Goal: Task Accomplishment & Management: Manage account settings

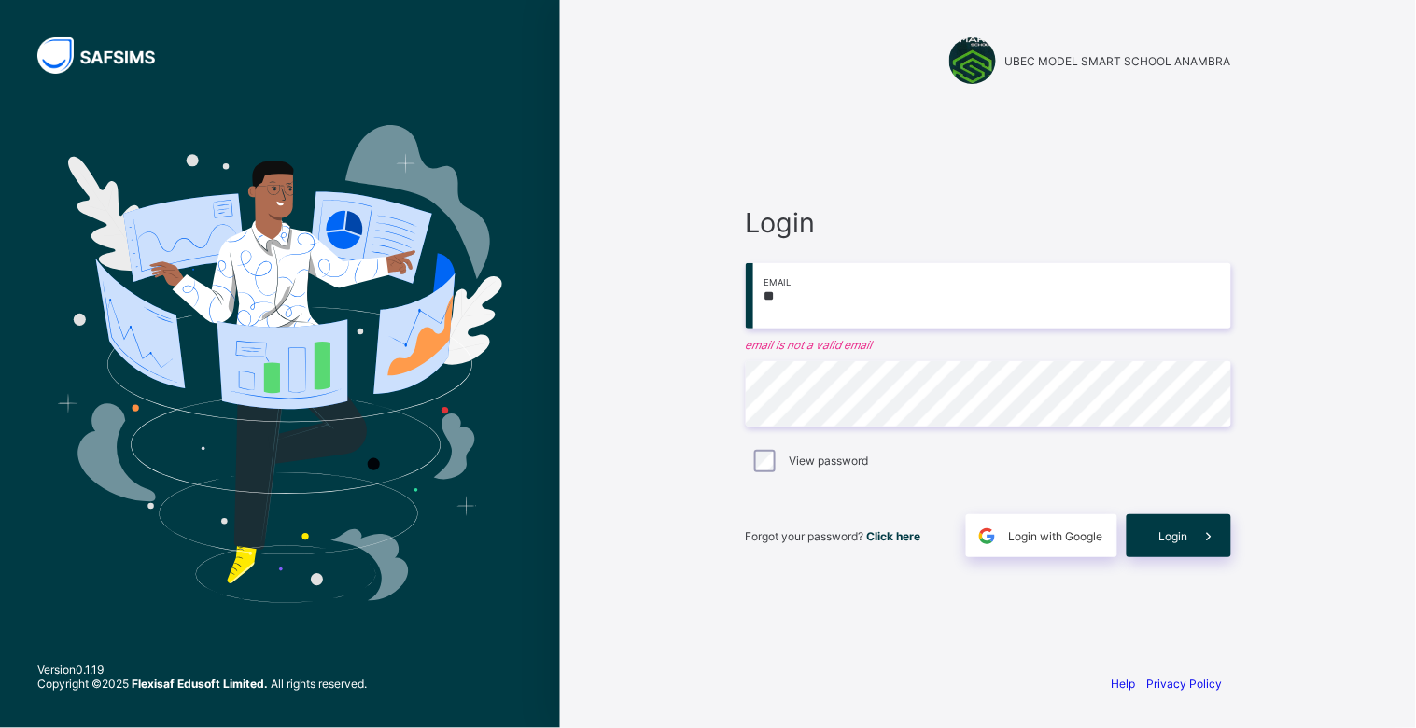
type input "**********"
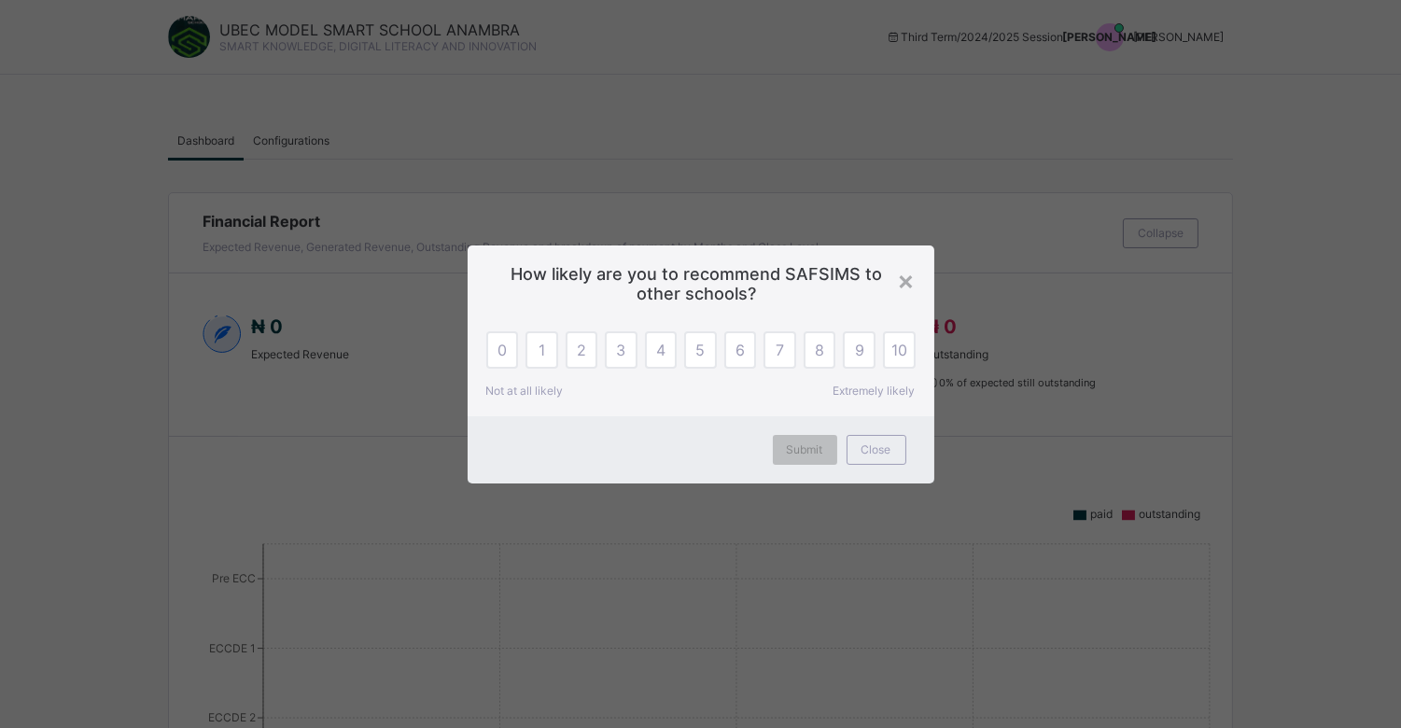
click at [1230, 41] on div "× How likely are you to recommend SAFSIMS to other schools? 0 1 2 3 4 5 6 7 8 9…" at bounding box center [700, 364] width 1401 height 728
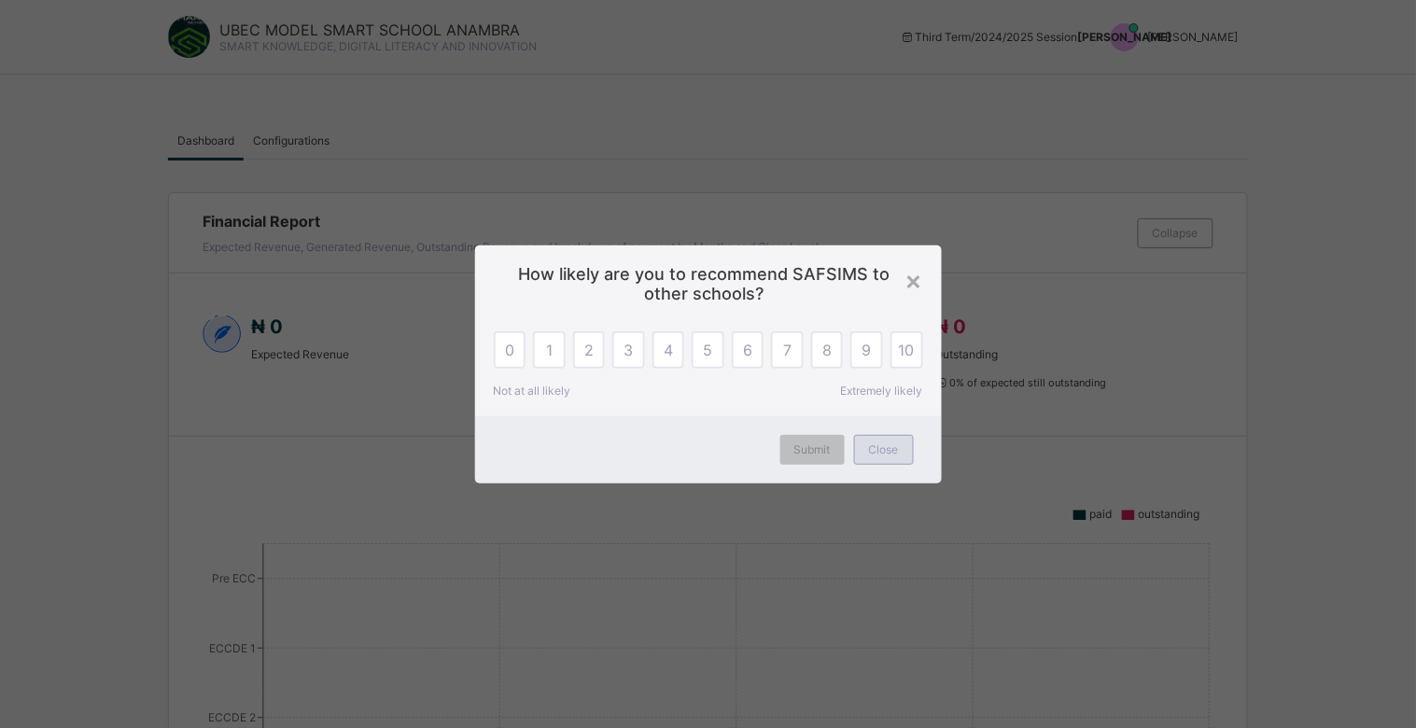
click at [859, 453] on div "Close" at bounding box center [884, 450] width 60 height 30
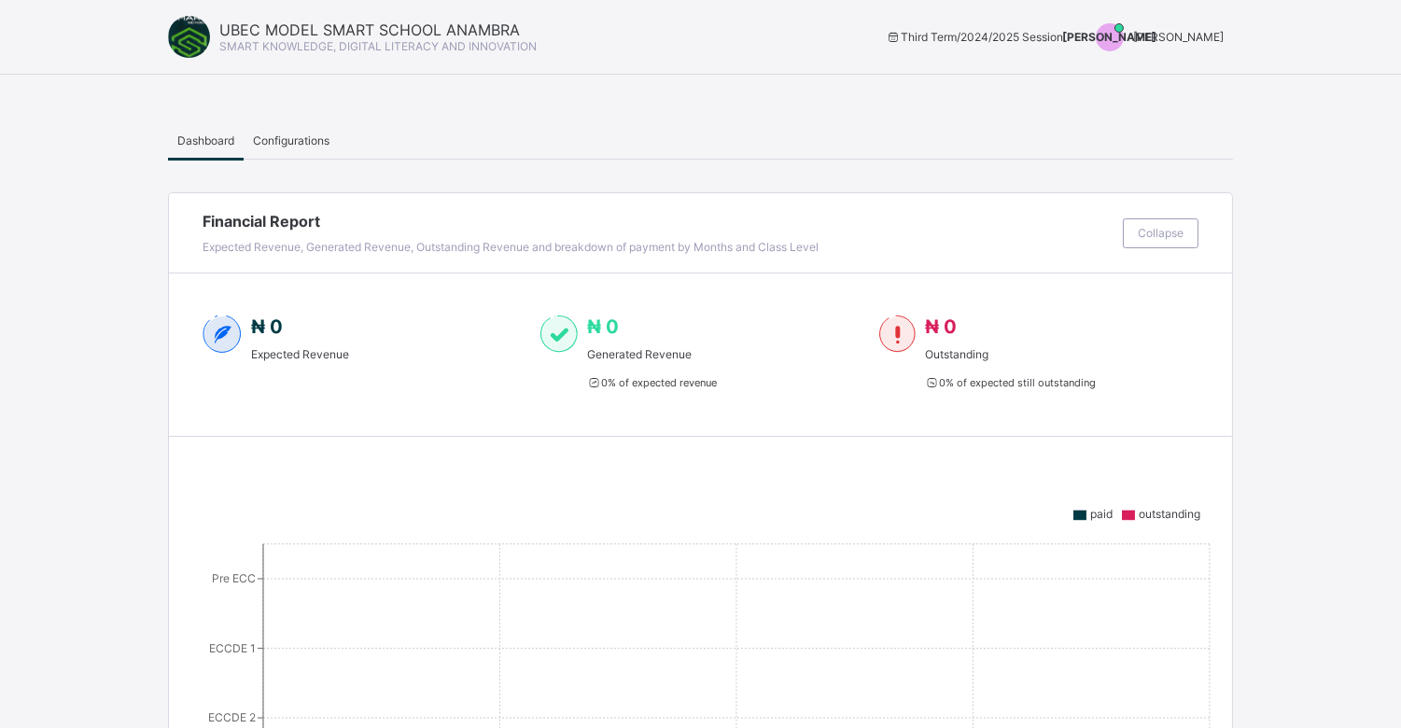
click at [1224, 30] on span "[PERSON_NAME]" at bounding box center [1178, 37] width 91 height 14
click at [1188, 81] on span "Switch to Admin View" at bounding box center [1154, 79] width 142 height 21
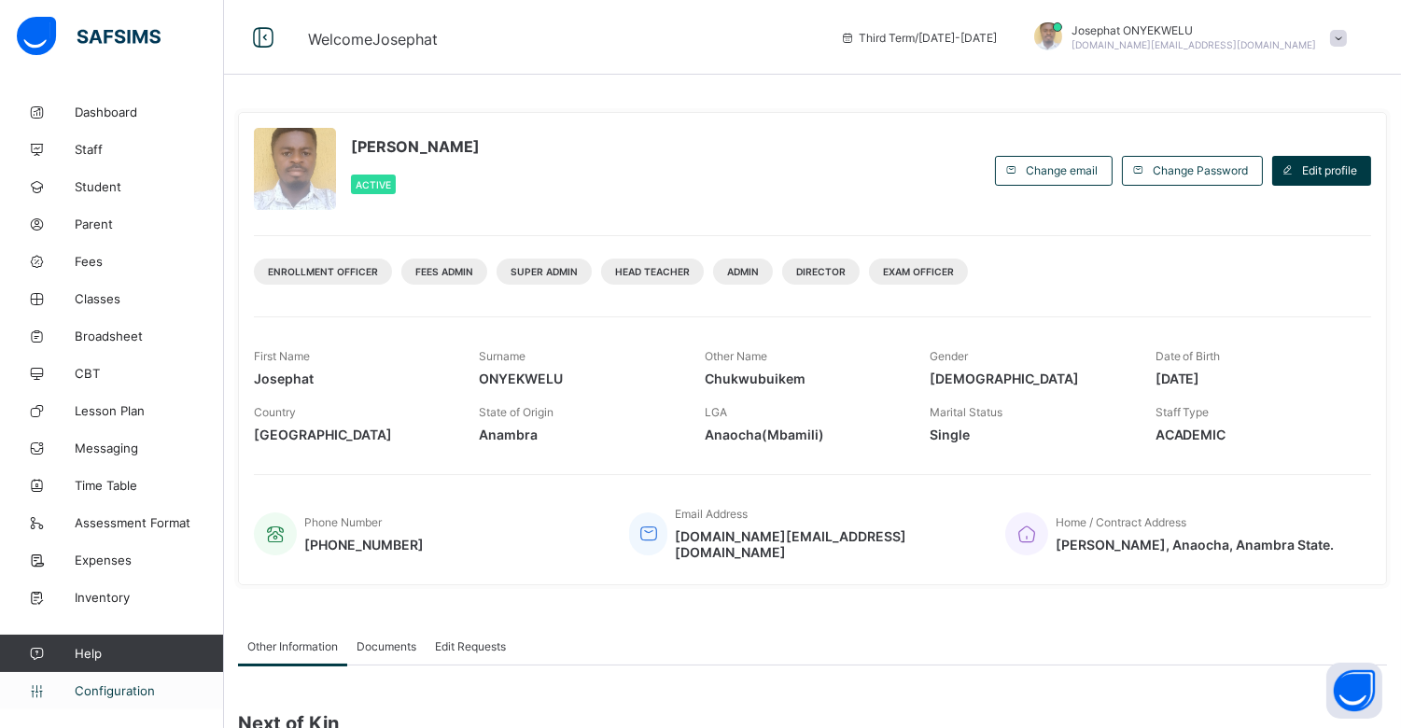
click at [91, 695] on span "Configuration" at bounding box center [149, 690] width 148 height 15
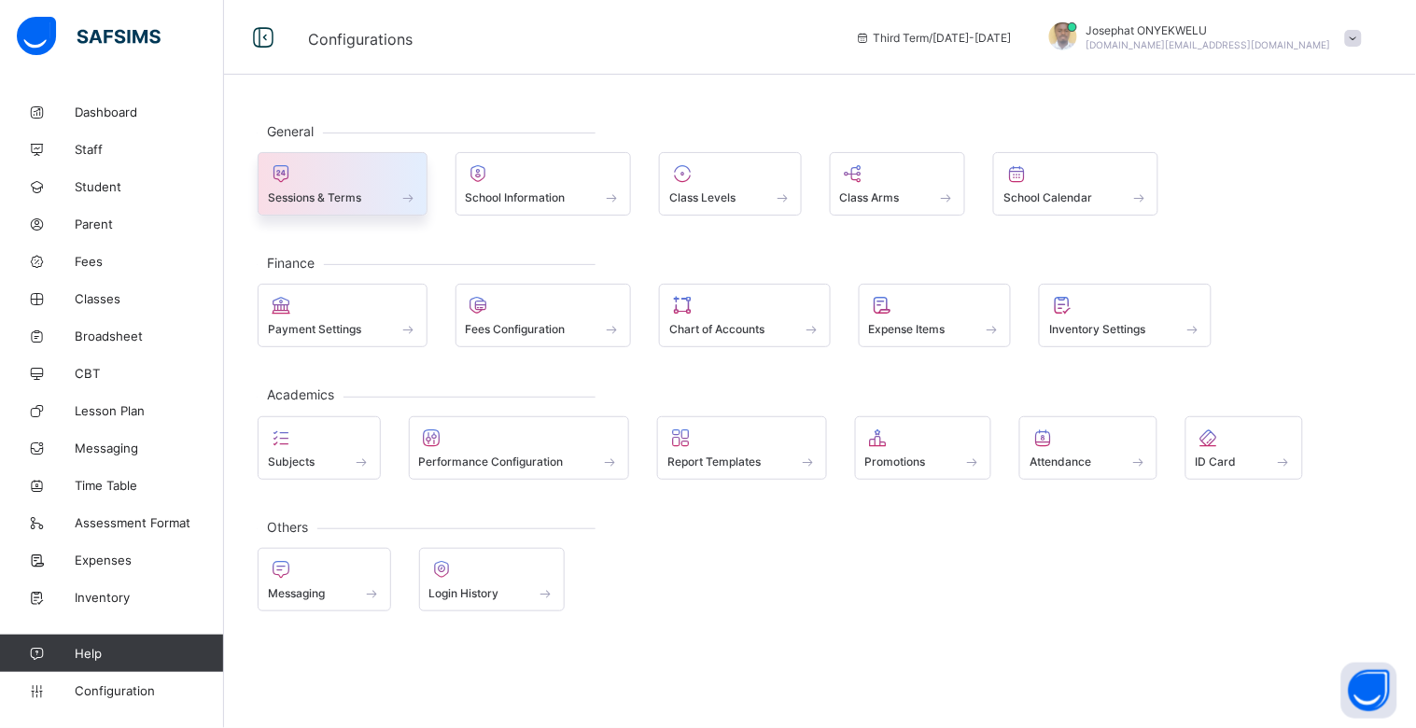
click at [373, 185] on span at bounding box center [342, 187] width 149 height 5
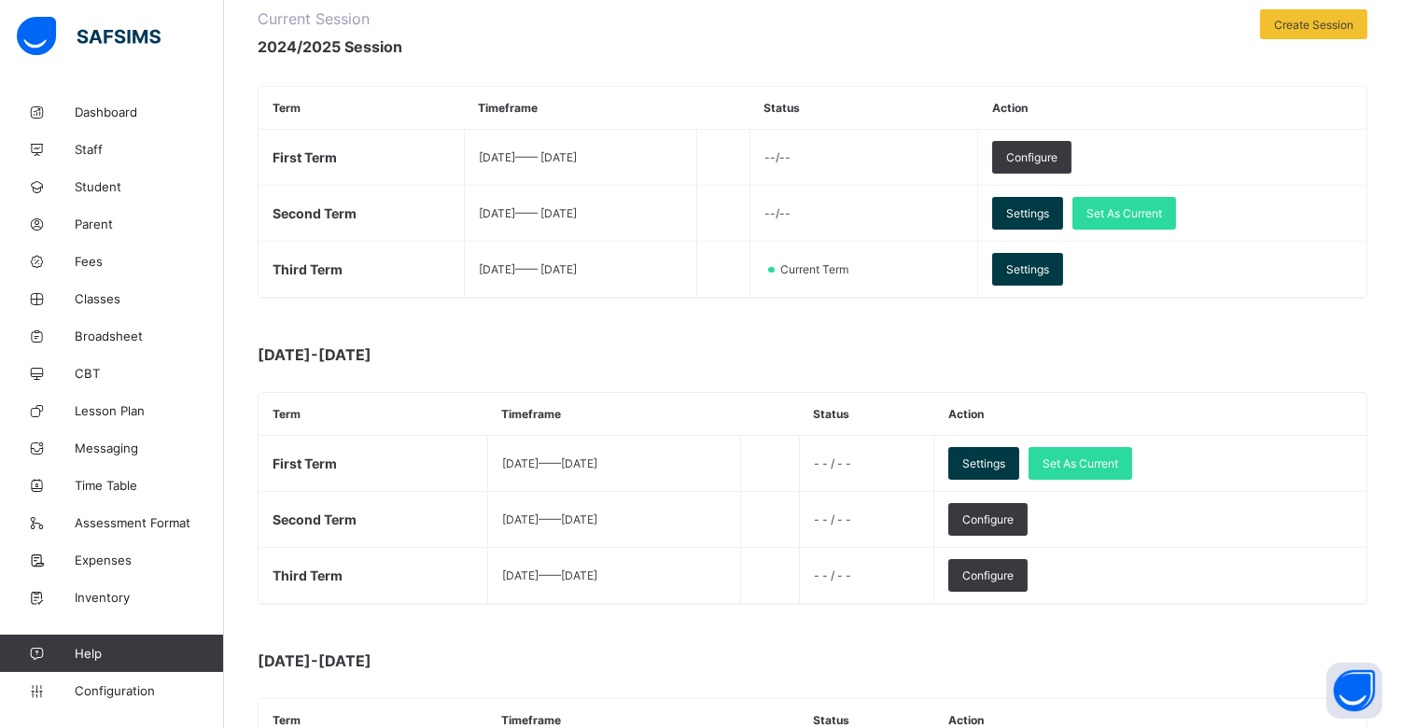
scroll to position [252, 0]
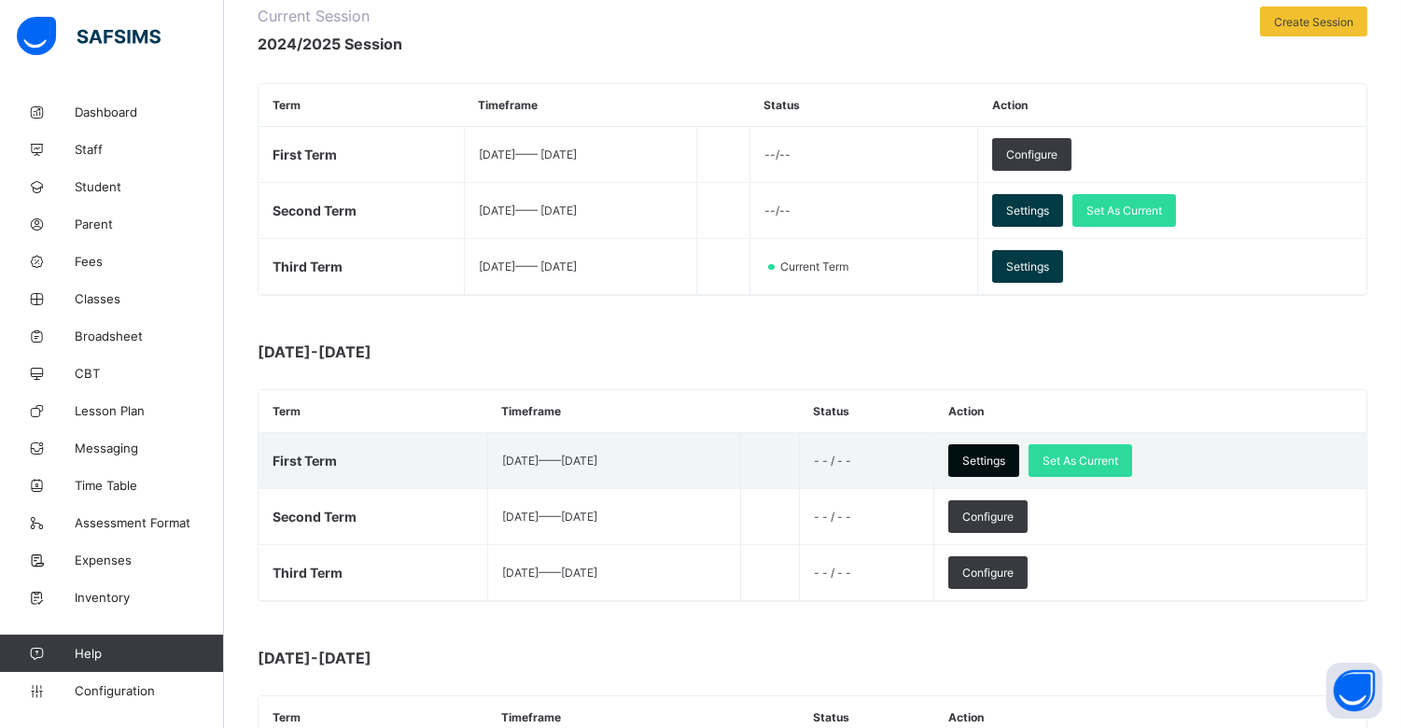
click at [1005, 462] on span "Settings" at bounding box center [983, 461] width 43 height 14
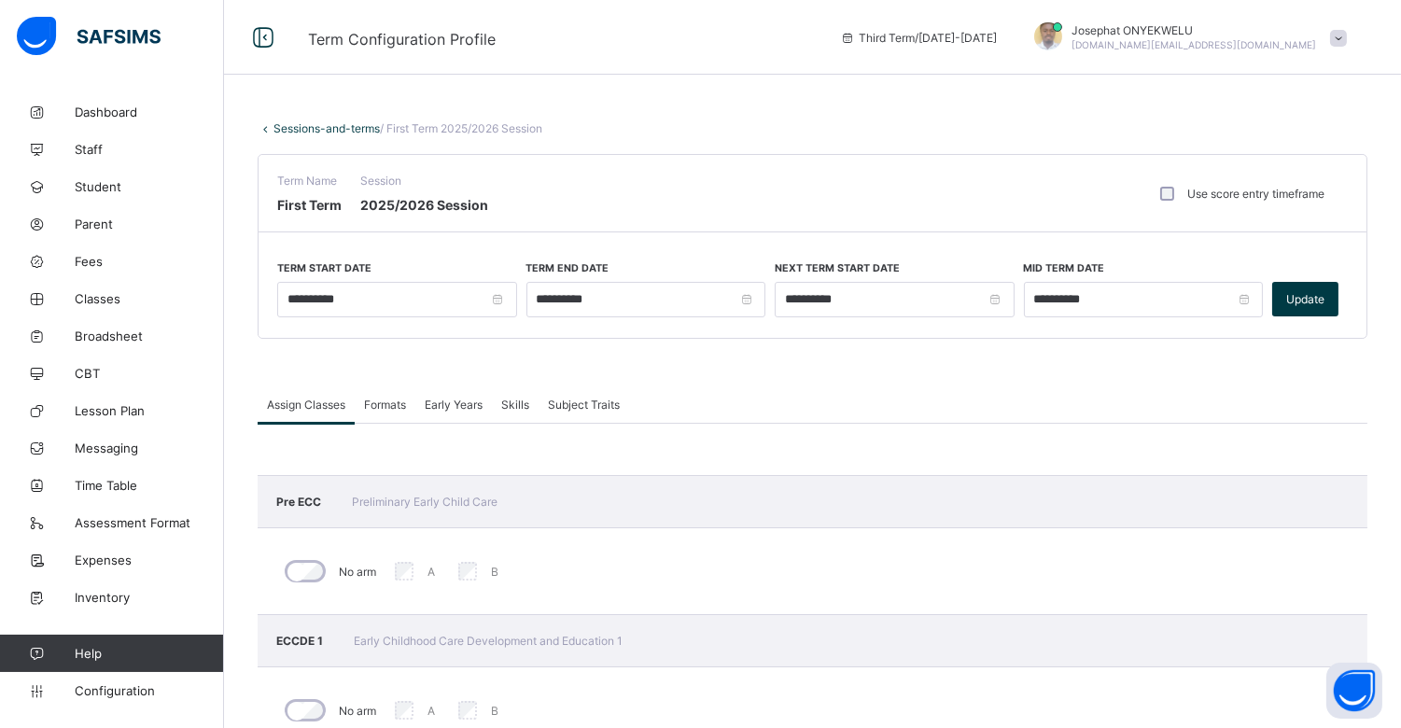
click at [358, 133] on link "Sessions-and-terms" at bounding box center [327, 128] width 106 height 14
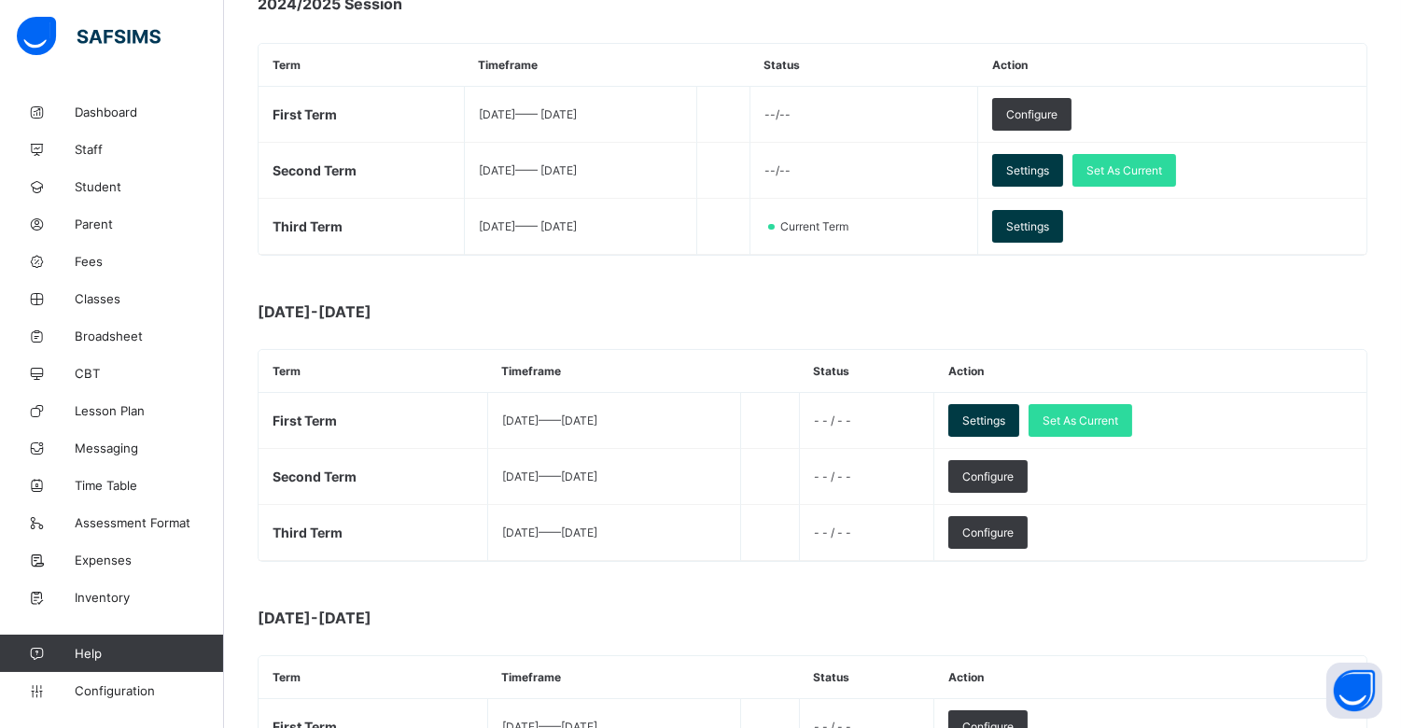
scroll to position [303, 0]
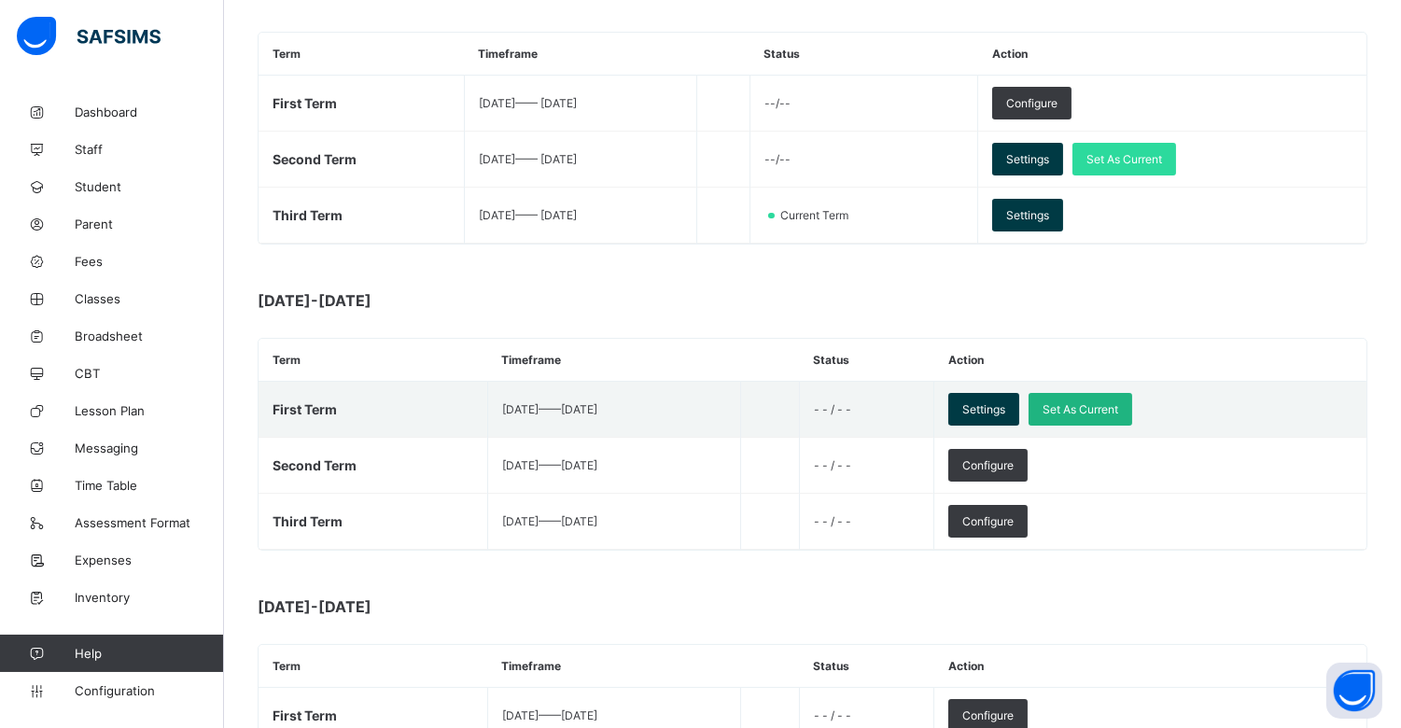
click at [1118, 408] on span "Set As Current" at bounding box center [1081, 409] width 76 height 14
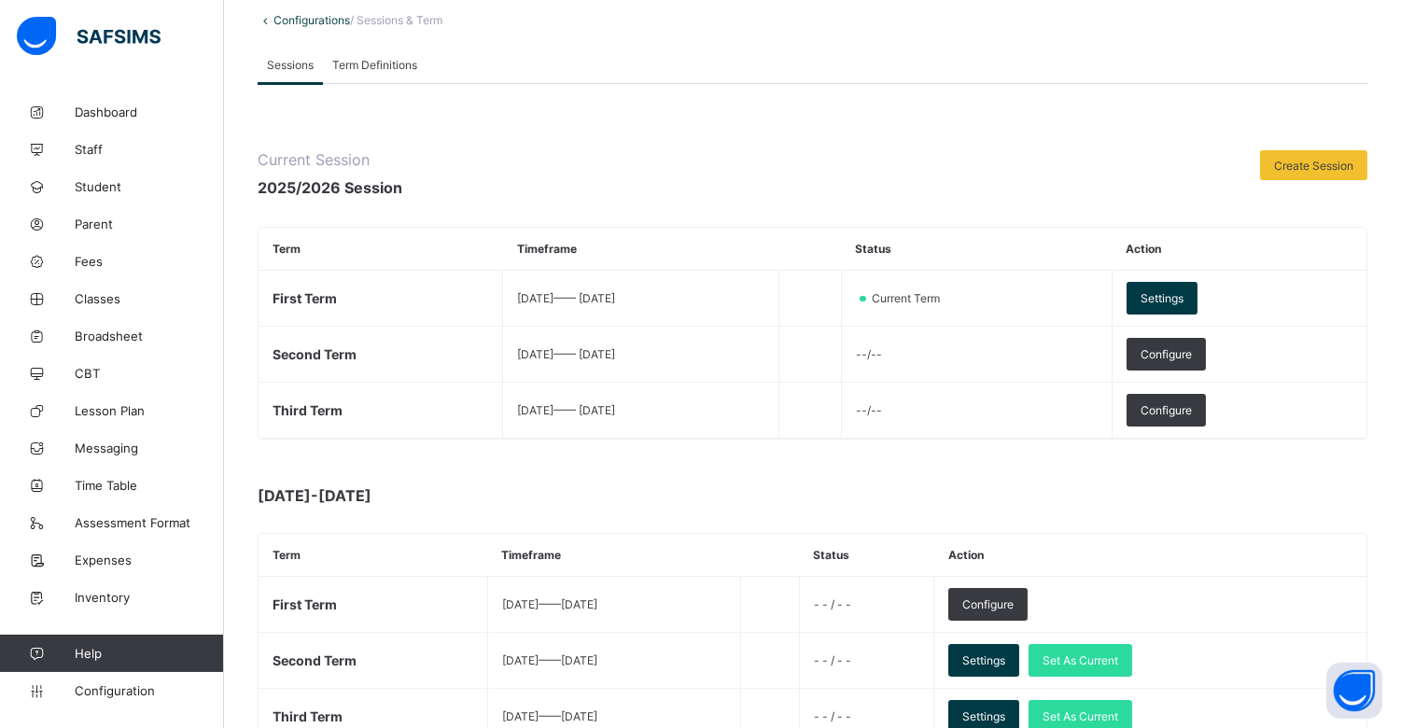
scroll to position [0, 0]
